Goal: Find specific page/section: Find specific page/section

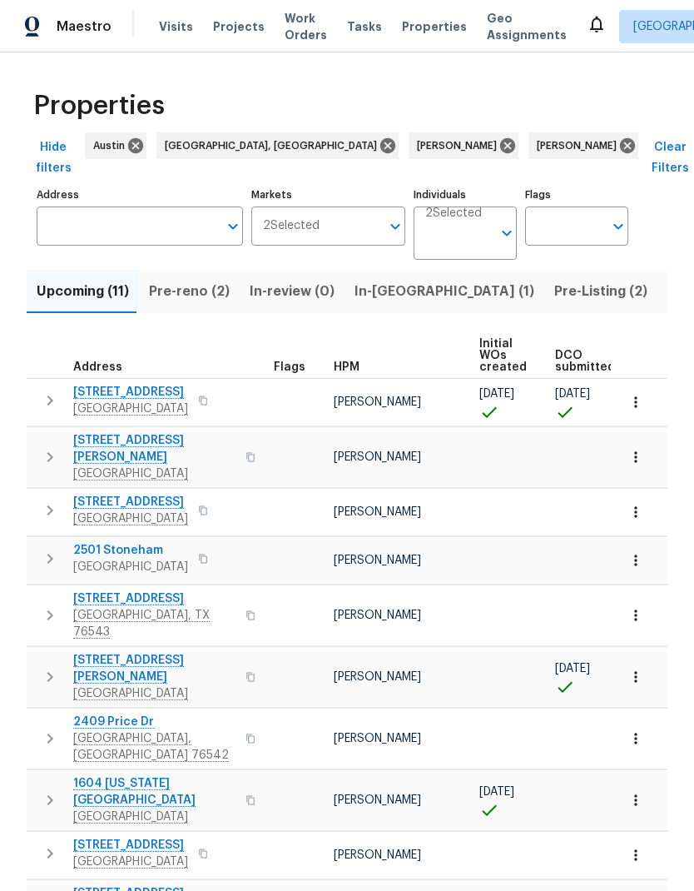
click at [555, 280] on span "Pre-Listing (2)" at bounding box center [601, 291] width 93 height 23
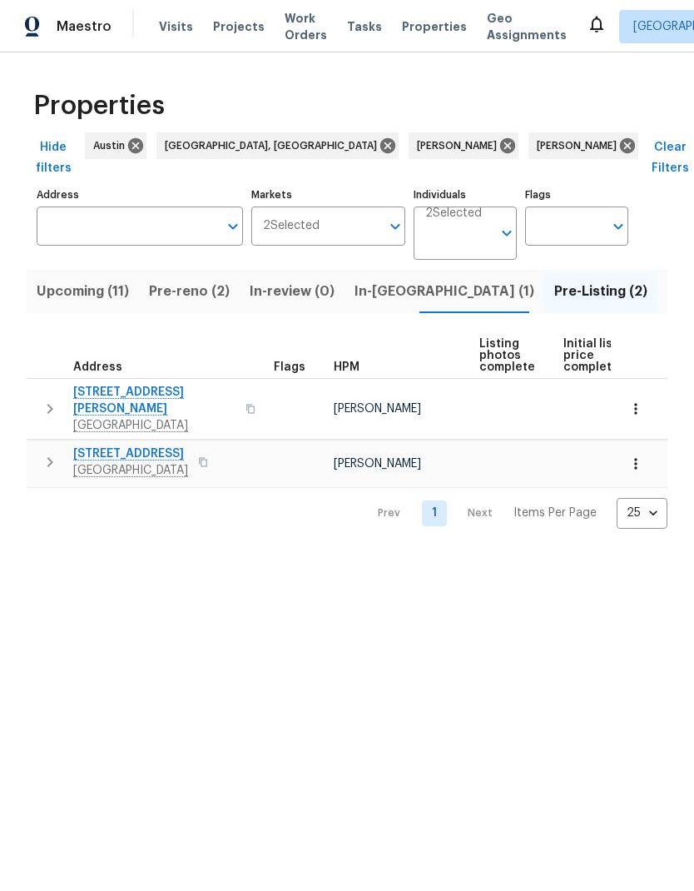
click at [151, 384] on span "[STREET_ADDRESS][PERSON_NAME]" at bounding box center [154, 400] width 162 height 33
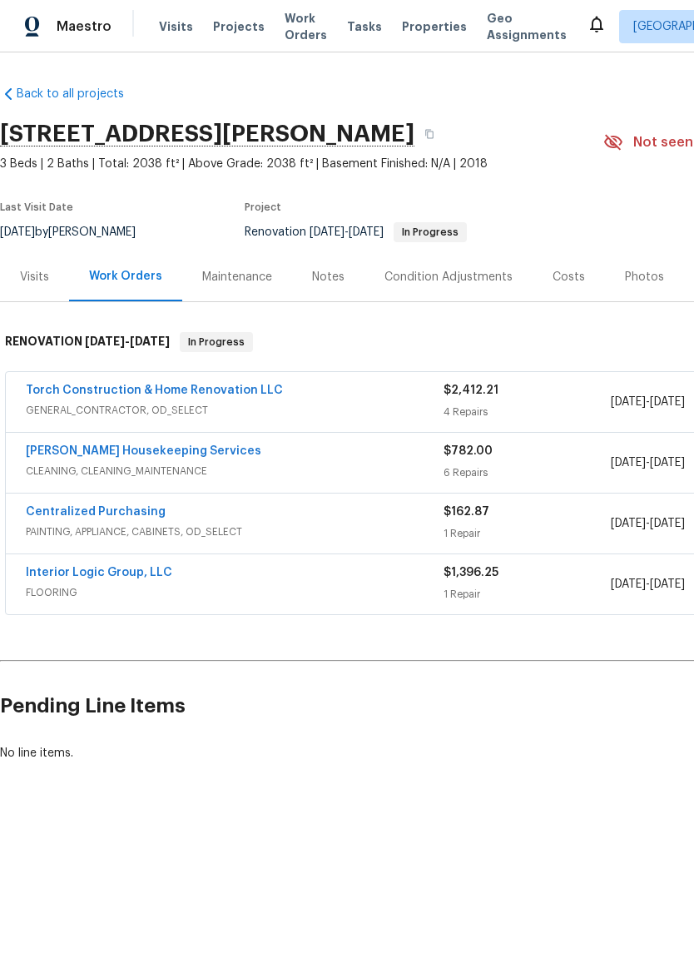
click at [564, 274] on div "Costs" at bounding box center [569, 277] width 32 height 17
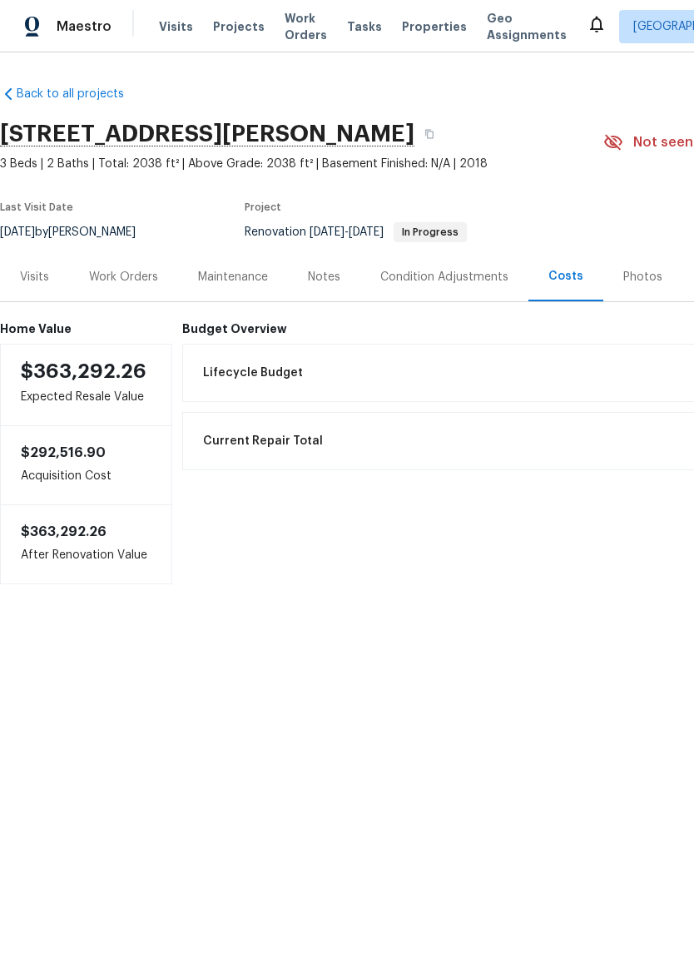
click at [640, 279] on div "Photos" at bounding box center [643, 277] width 39 height 17
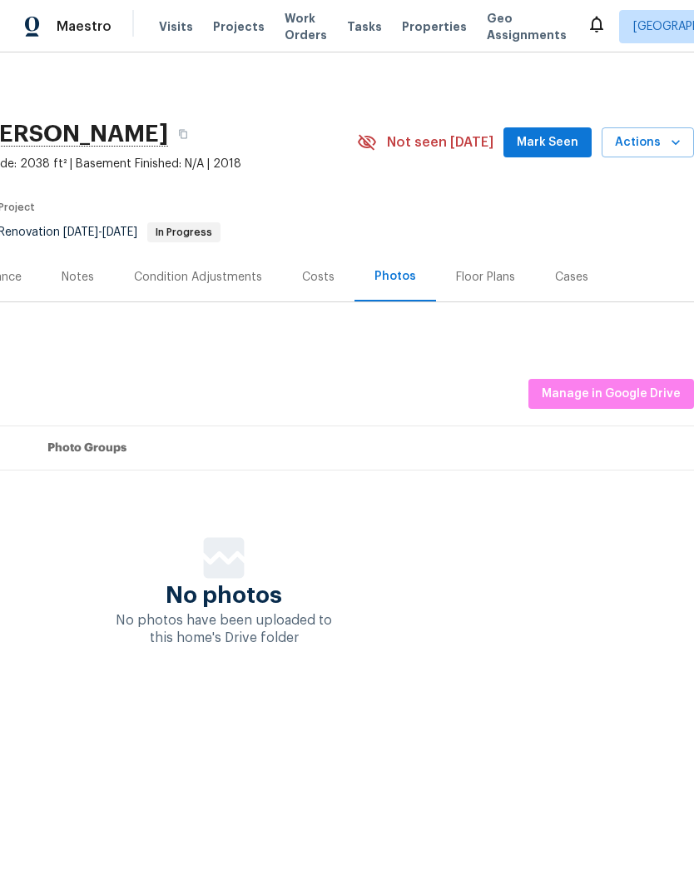
scroll to position [0, 246]
click at [614, 419] on div "Reset Listing Photos Listing Photos Manage in Google Drive Set Photo Groups No …" at bounding box center [224, 483] width 941 height 328
click at [613, 419] on div "Reset Listing Photos Listing Photos Manage in Google Drive Set Photo Groups No …" at bounding box center [224, 483] width 941 height 328
click at [636, 390] on span "Manage in Google Drive" at bounding box center [611, 394] width 139 height 21
